Goal: Transaction & Acquisition: Purchase product/service

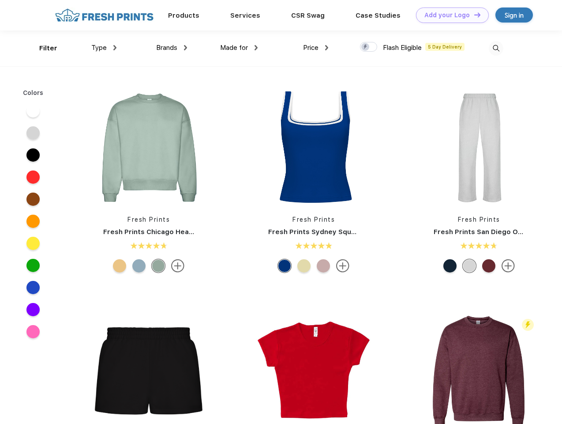
click at [449, 15] on link "Add your Logo Design Tool" at bounding box center [452, 15] width 73 height 15
click at [0, 0] on div "Design Tool" at bounding box center [0, 0] width 0 height 0
click at [474, 15] on link "Add your Logo Design Tool" at bounding box center [452, 15] width 73 height 15
click at [42, 48] on div "Filter" at bounding box center [48, 48] width 18 height 10
click at [104, 48] on span "Type" at bounding box center [98, 48] width 15 height 8
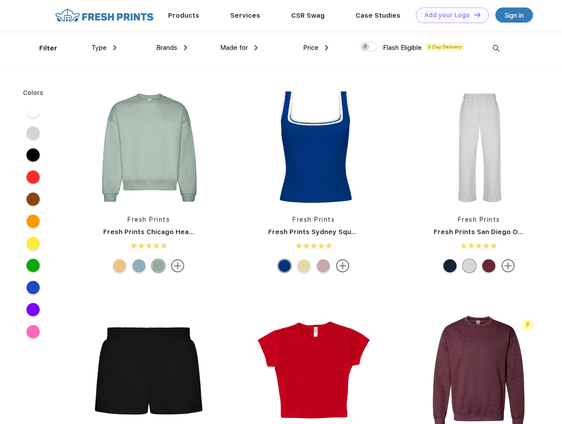
click at [172, 48] on span "Brands" at bounding box center [166, 48] width 21 height 8
click at [239, 48] on span "Made for" at bounding box center [234, 48] width 28 height 8
click at [316, 48] on span "Price" at bounding box center [310, 48] width 15 height 8
click at [369, 47] on div at bounding box center [368, 47] width 17 height 10
click at [366, 47] on input "checkbox" at bounding box center [363, 44] width 6 height 6
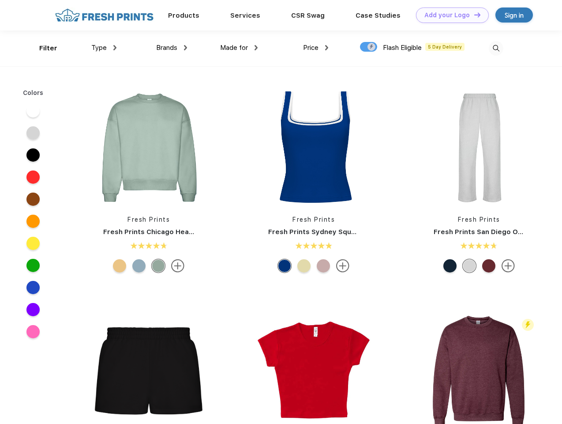
click at [496, 48] on img at bounding box center [496, 48] width 15 height 15
